Goal: Information Seeking & Learning: Learn about a topic

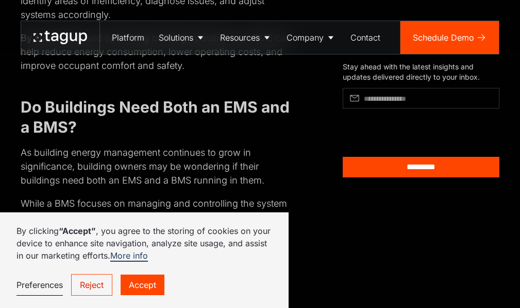
scroll to position [1545, 0]
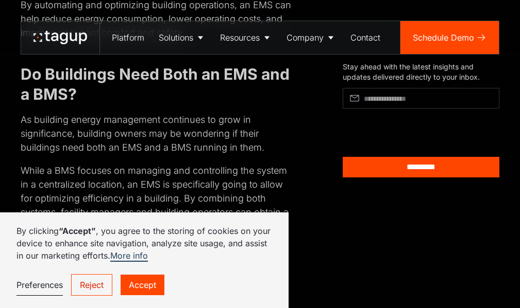
click at [90, 285] on link "Reject" at bounding box center [91, 285] width 41 height 22
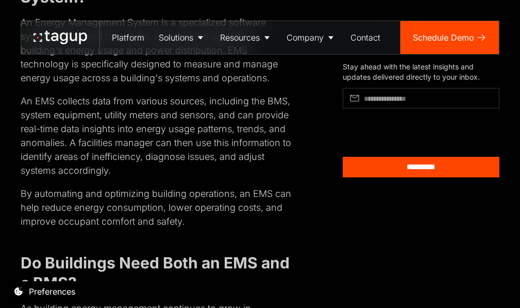
scroll to position [1339, 0]
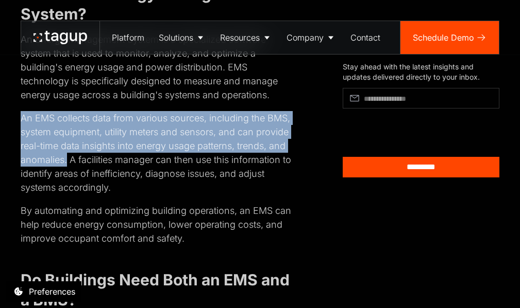
drag, startPoint x: 23, startPoint y: 116, endPoint x: 67, endPoint y: 158, distance: 60.8
click at [67, 158] on p "An EMS collects data from various sources, including the BMS, system equipment,…" at bounding box center [157, 152] width 272 height 83
drag, startPoint x: 120, startPoint y: 184, endPoint x: 18, endPoint y: 120, distance: 121.2
click at [18, 120] on div "An EMS and a BMS serve two different functions but can work together in a build…" at bounding box center [260, 96] width 520 height 1938
copy p "An EMS collects data from various sources, including the BMS, system equipment,…"
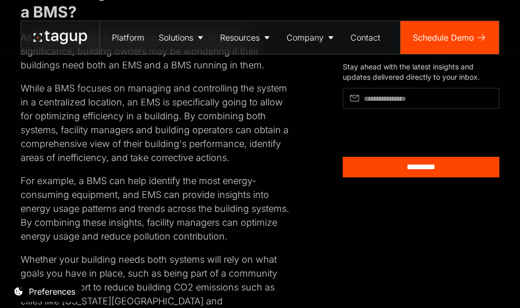
scroll to position [1596, 0]
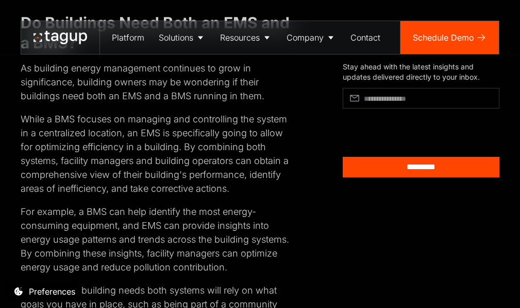
click at [72, 103] on p "As building energy management continues to grow in significance, building owner…" at bounding box center [157, 82] width 272 height 42
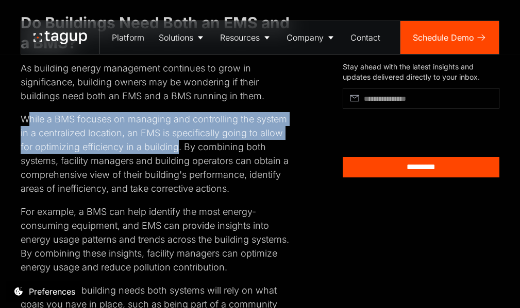
drag, startPoint x: 25, startPoint y: 117, endPoint x: 177, endPoint y: 151, distance: 155.7
click at [177, 151] on p "While a BMS focuses on managing and controlling the system in a centralized loc…" at bounding box center [157, 153] width 272 height 83
copy p "[PERSON_NAME] a BMS focuses on managing and controlling the system in a central…"
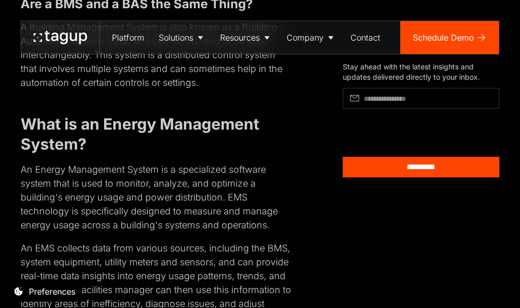
scroll to position [1236, 0]
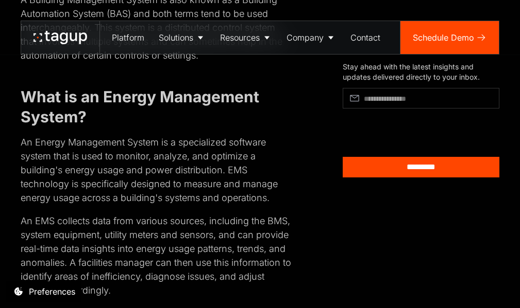
drag, startPoint x: 0, startPoint y: 128, endPoint x: 336, endPoint y: 241, distance: 354.5
click at [336, 241] on div "An EMS and a BMS serve two different functions but can work together in a build…" at bounding box center [260, 199] width 478 height 1872
